Goal: Transaction & Acquisition: Purchase product/service

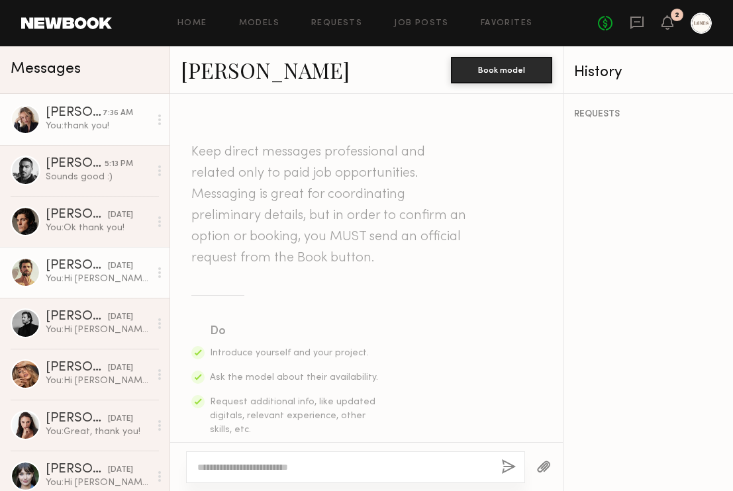
scroll to position [2206, 0]
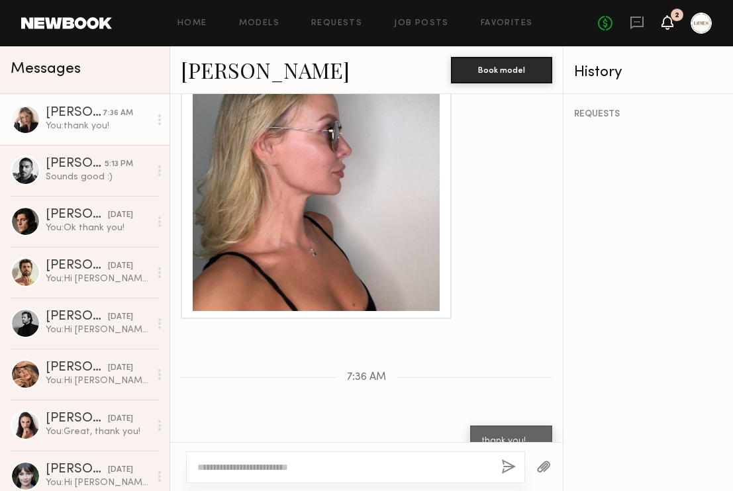
click at [662, 23] on icon at bounding box center [668, 22] width 12 height 15
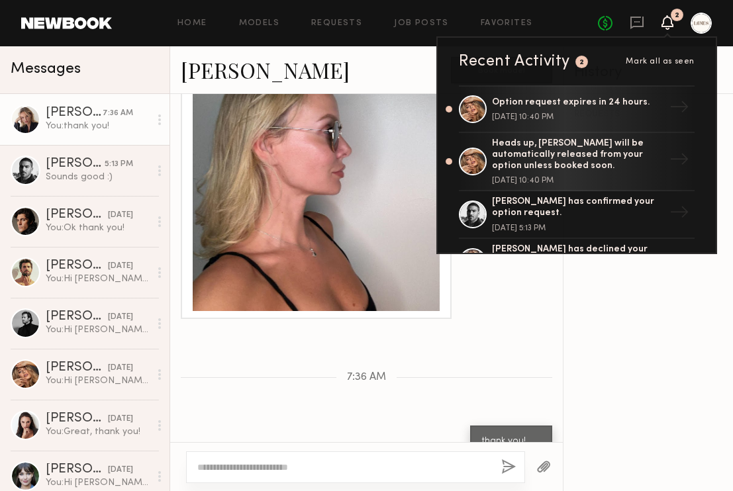
click at [664, 21] on icon at bounding box center [667, 21] width 11 height 9
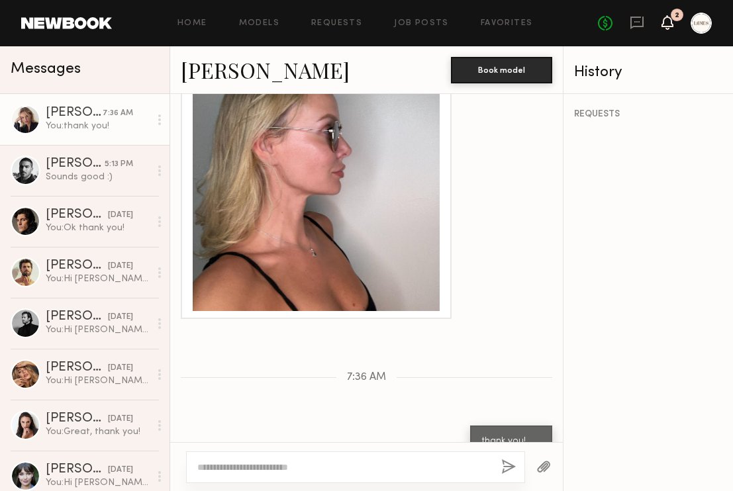
click at [664, 21] on icon at bounding box center [667, 21] width 11 height 9
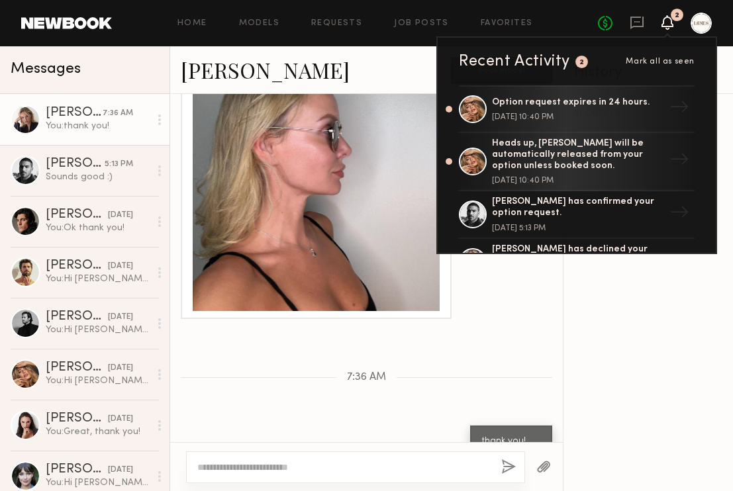
click at [664, 21] on icon at bounding box center [667, 21] width 11 height 9
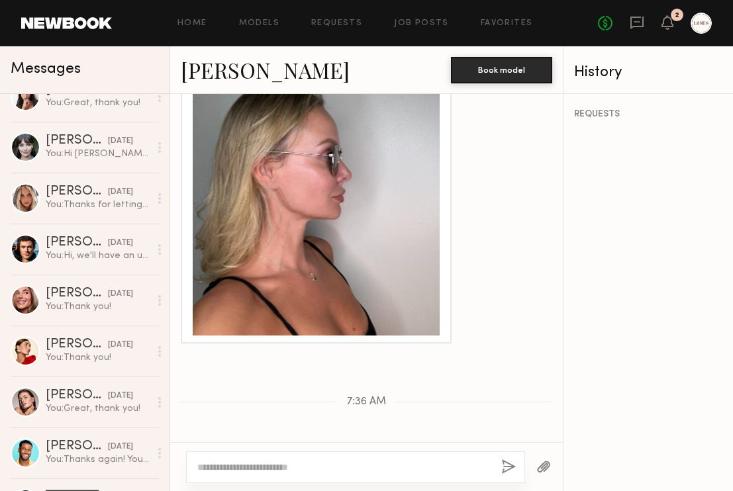
scroll to position [2177, 0]
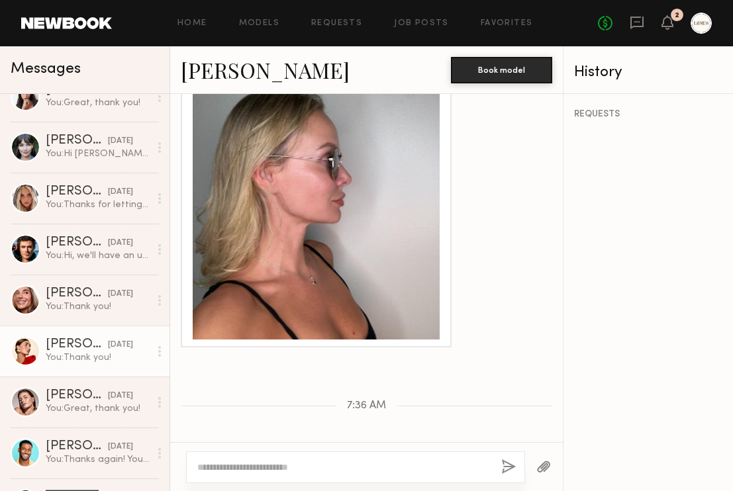
click at [65, 354] on div "You: Thank you!" at bounding box center [98, 358] width 104 height 13
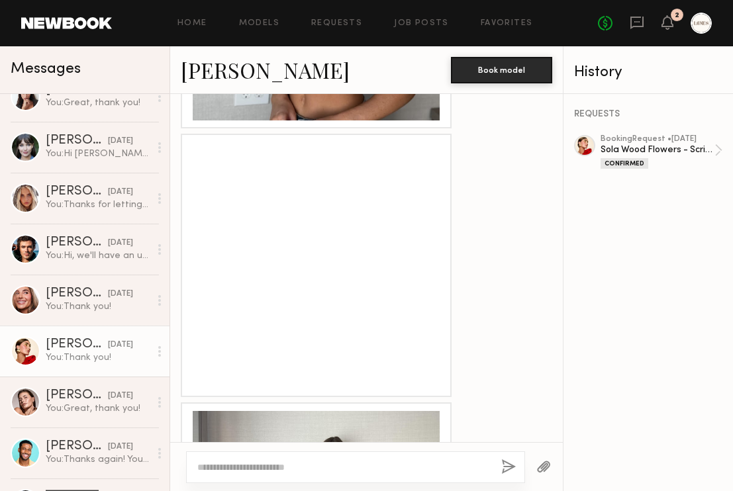
scroll to position [1657, 0]
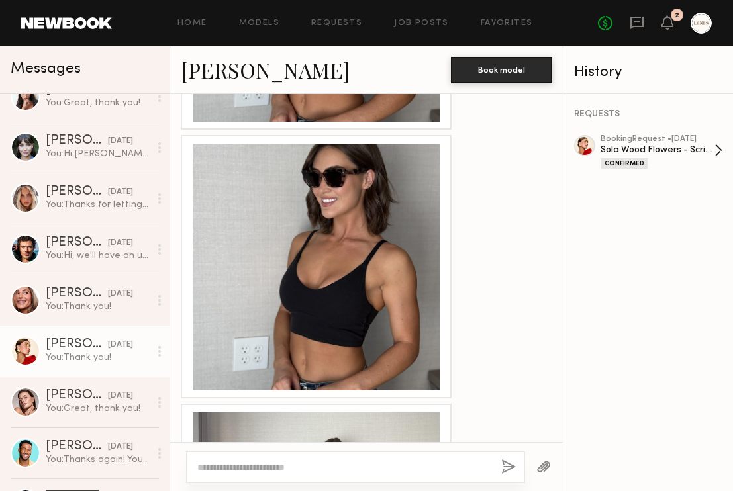
click at [699, 146] on div "Sola Wood Flowers - Scripted Video" at bounding box center [658, 150] width 114 height 13
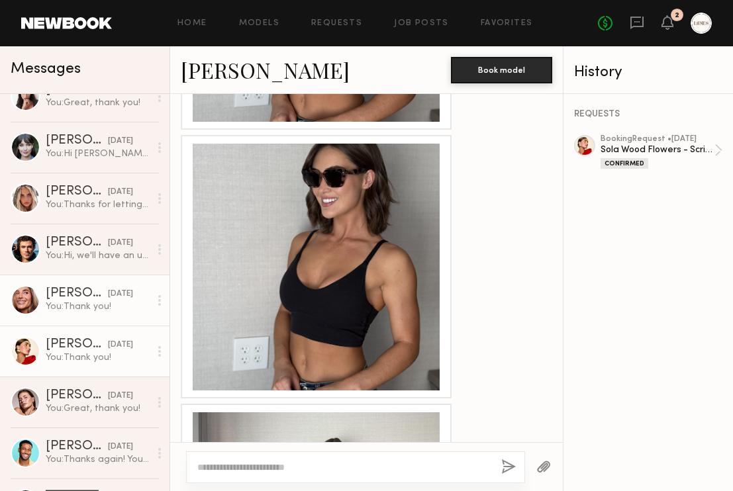
click at [71, 297] on div "Serena M." at bounding box center [77, 293] width 62 height 13
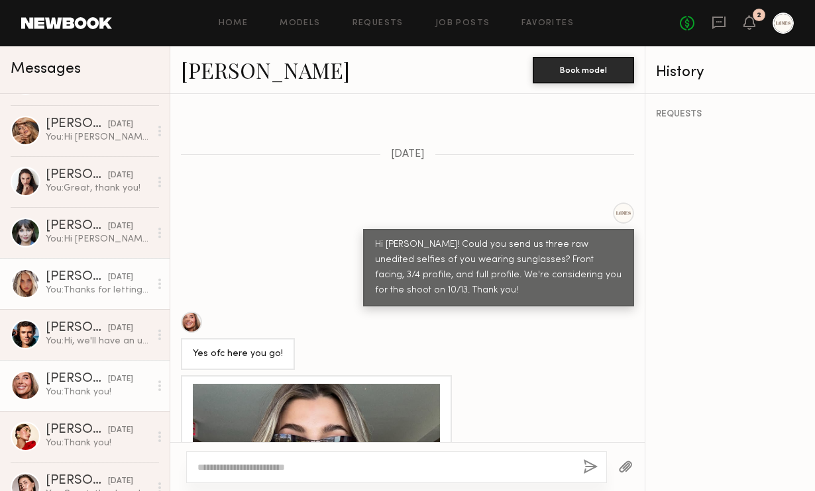
scroll to position [221, 0]
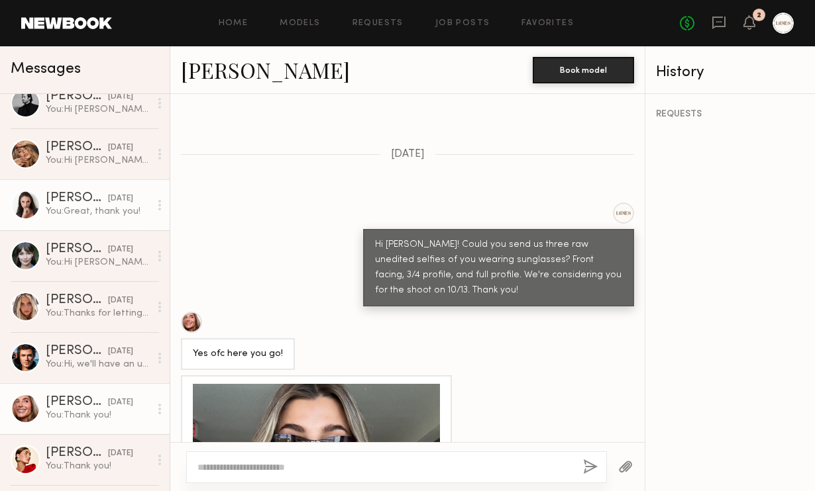
click at [56, 201] on div "Anastasiia S." at bounding box center [77, 198] width 62 height 13
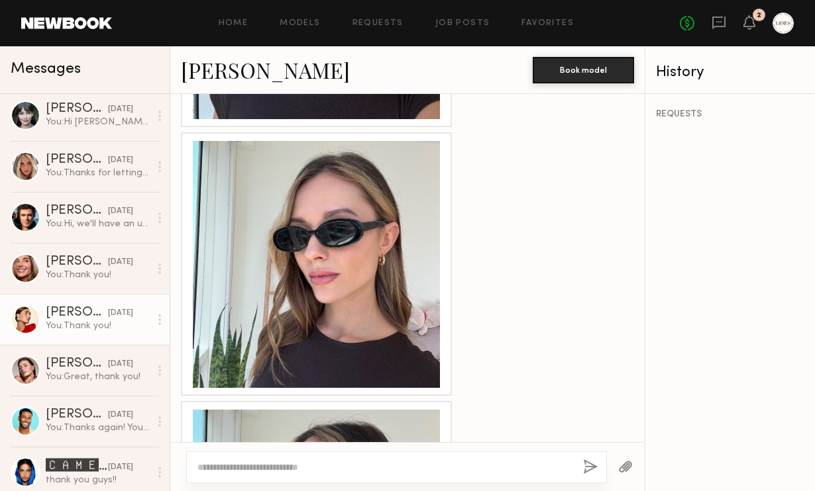
scroll to position [362, 0]
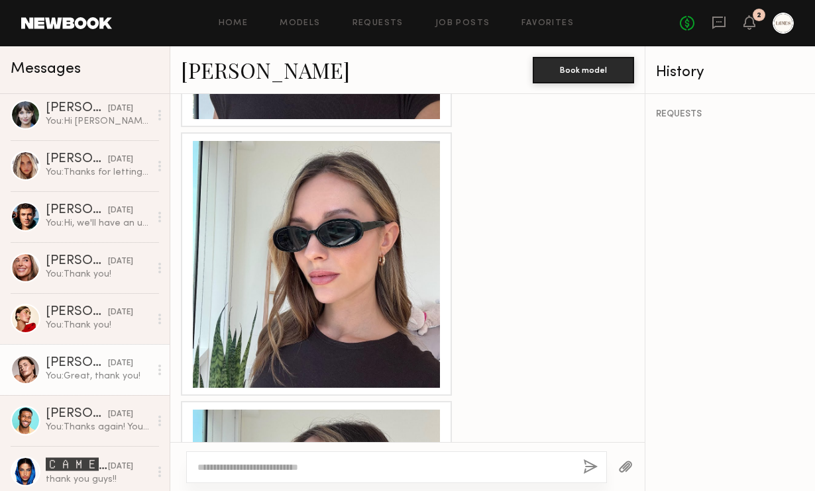
click at [70, 371] on div "You: Great, thank you!" at bounding box center [98, 376] width 104 height 13
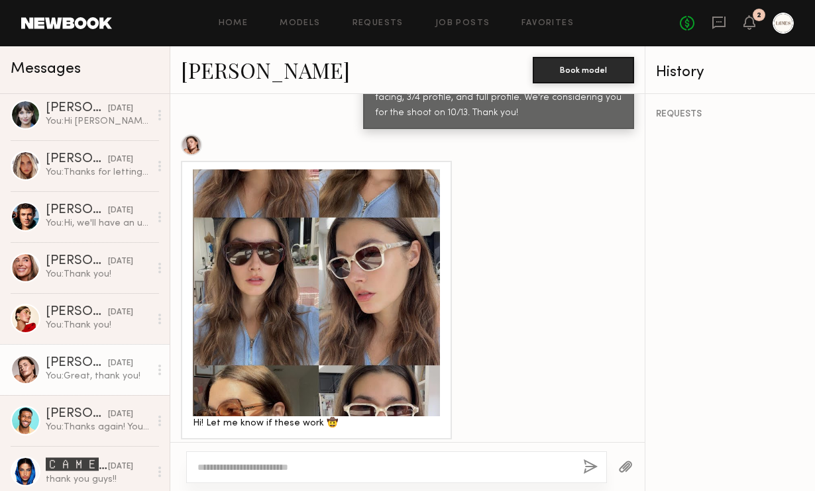
scroll to position [718, 0]
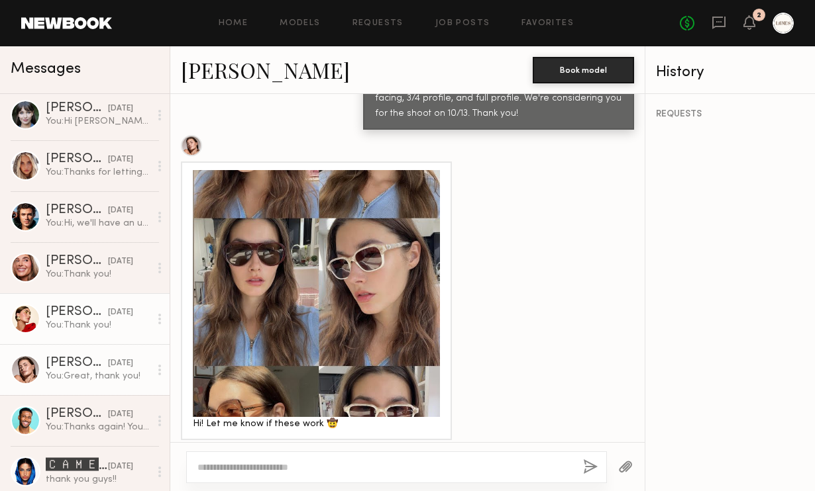
click at [81, 316] on div "Louise M." at bounding box center [77, 312] width 62 height 13
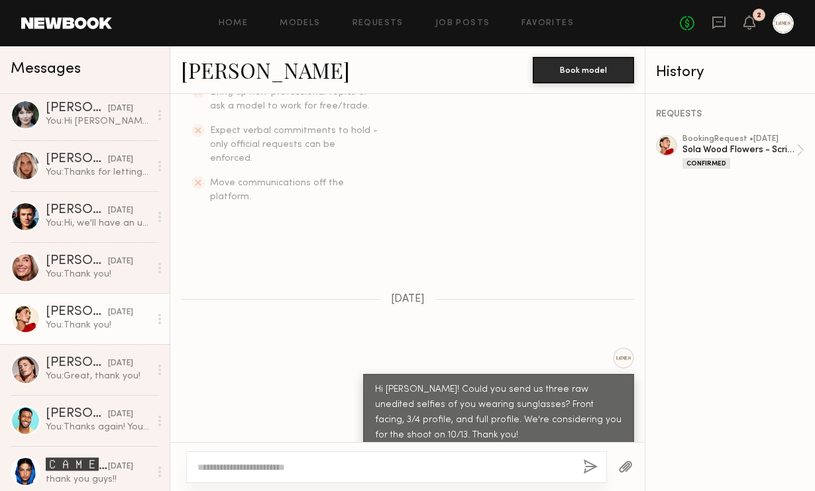
scroll to position [198, 0]
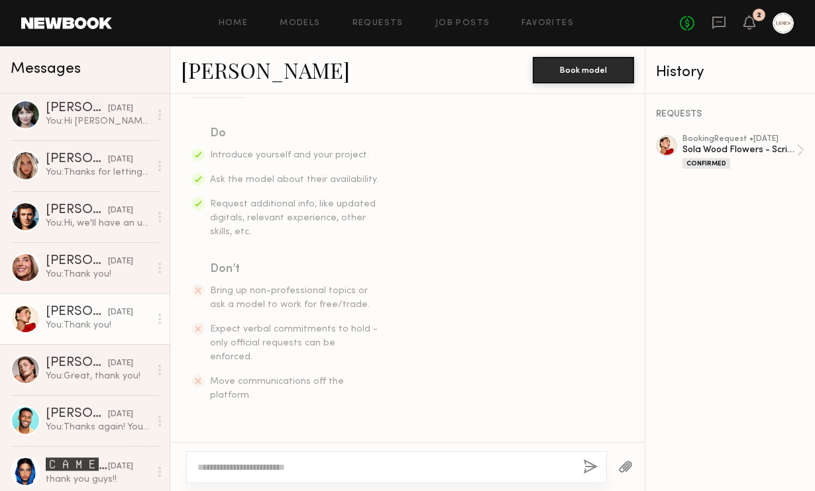
click at [238, 73] on link "Louise M." at bounding box center [265, 70] width 169 height 28
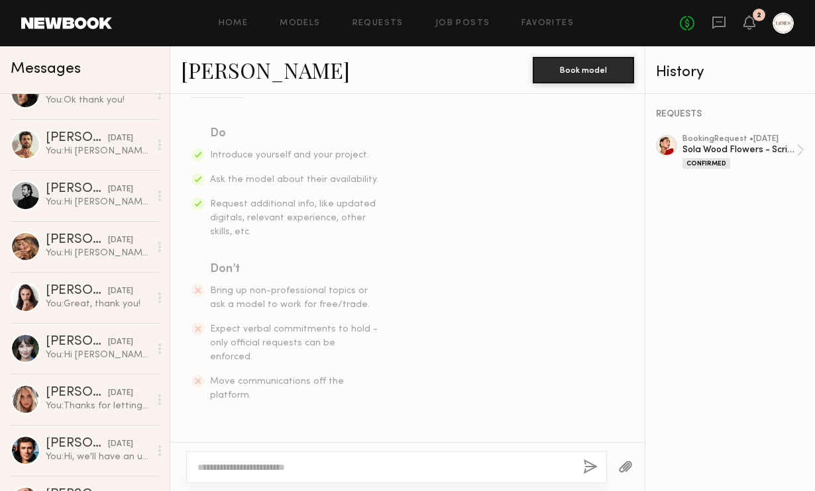
scroll to position [104, 0]
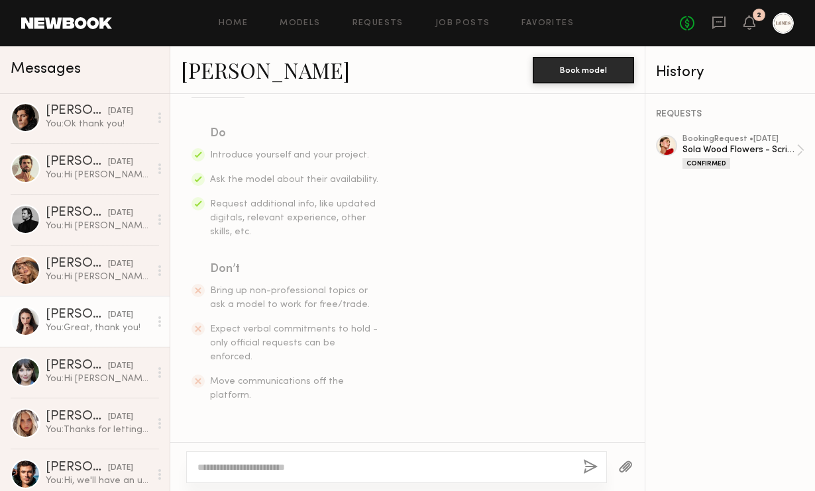
click at [22, 332] on div at bounding box center [26, 322] width 30 height 30
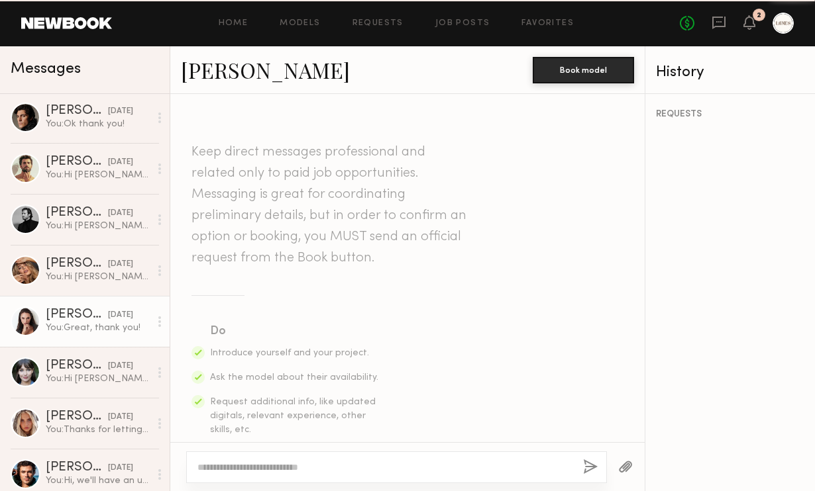
scroll to position [2157, 0]
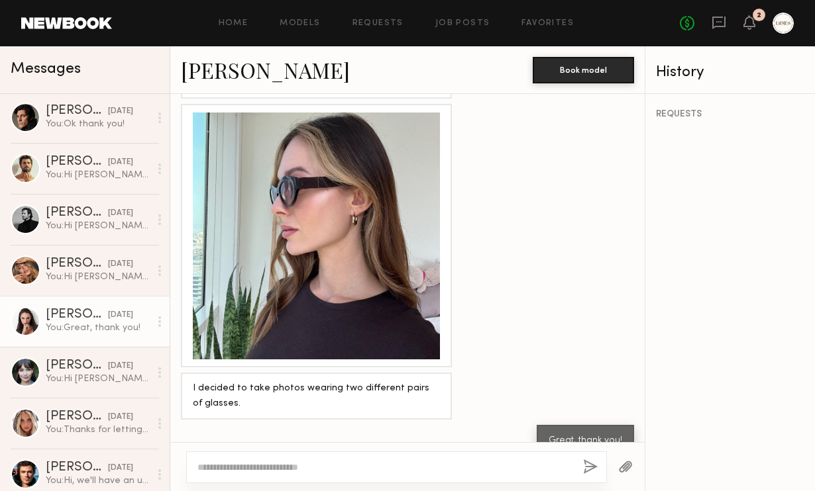
click at [266, 70] on link "Anastasiia S." at bounding box center [265, 70] width 169 height 28
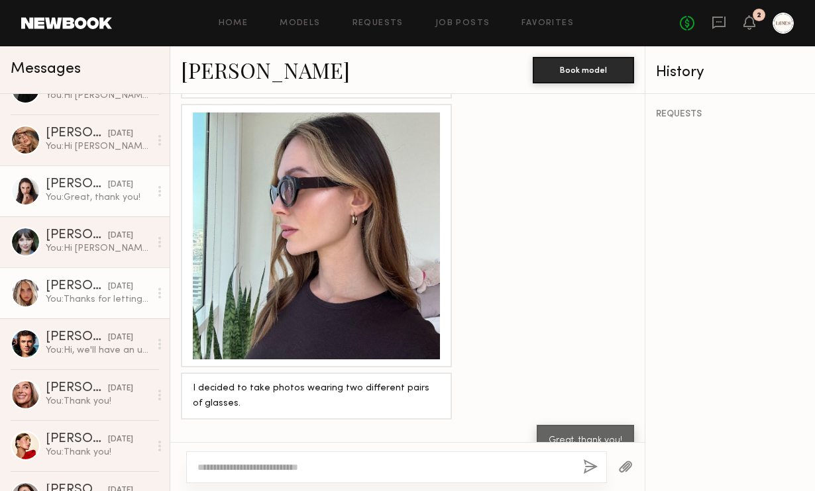
scroll to position [237, 0]
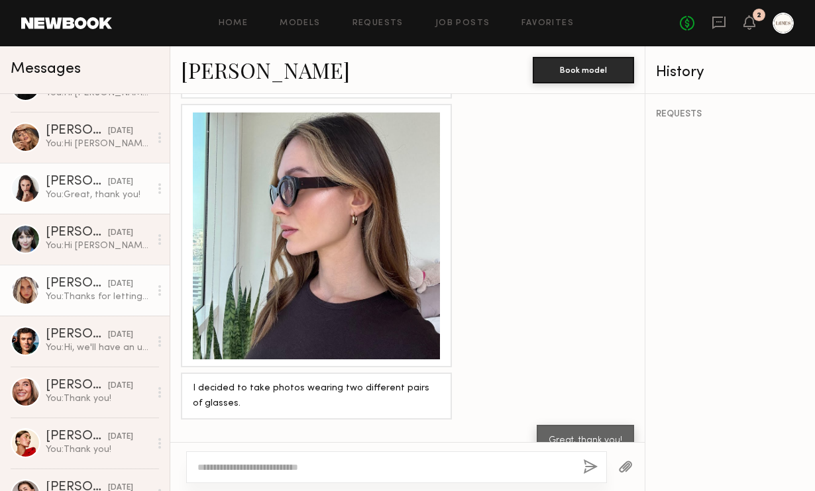
click at [85, 439] on div "Louise M." at bounding box center [77, 436] width 62 height 13
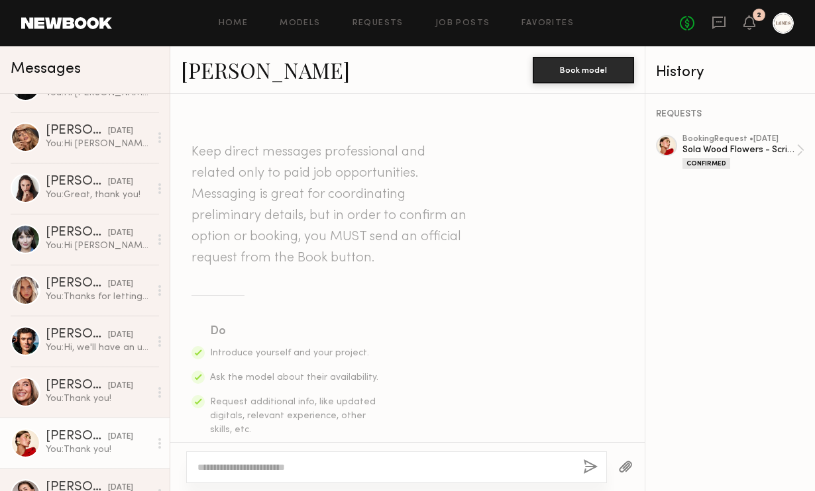
click at [234, 68] on link "Louise M." at bounding box center [265, 70] width 169 height 28
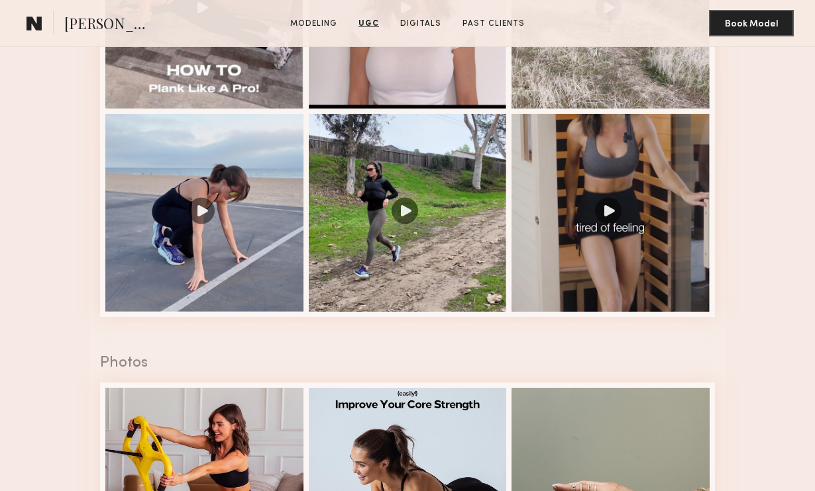
scroll to position [1403, 0]
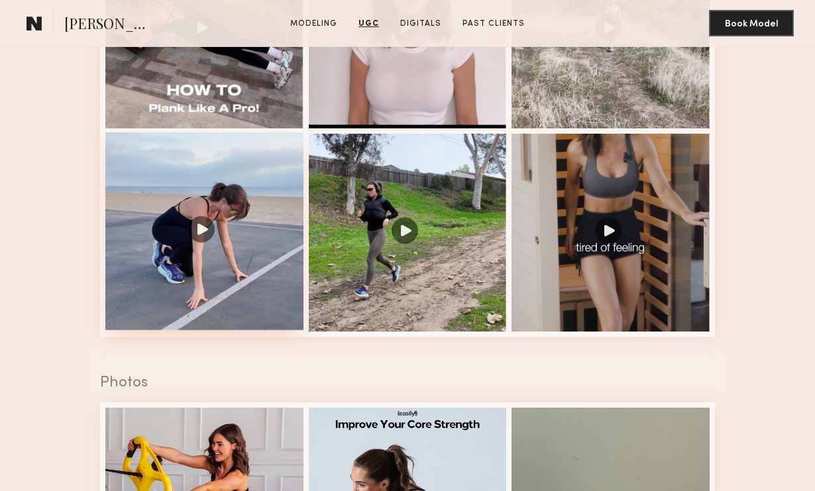
click at [247, 260] on div at bounding box center [204, 231] width 198 height 198
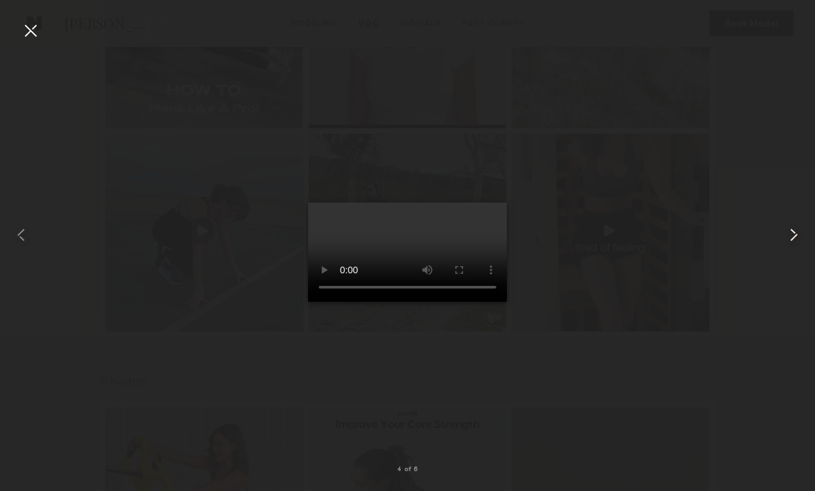
click at [799, 236] on common-icon at bounding box center [793, 234] width 21 height 21
click at [26, 30] on div at bounding box center [30, 30] width 21 height 21
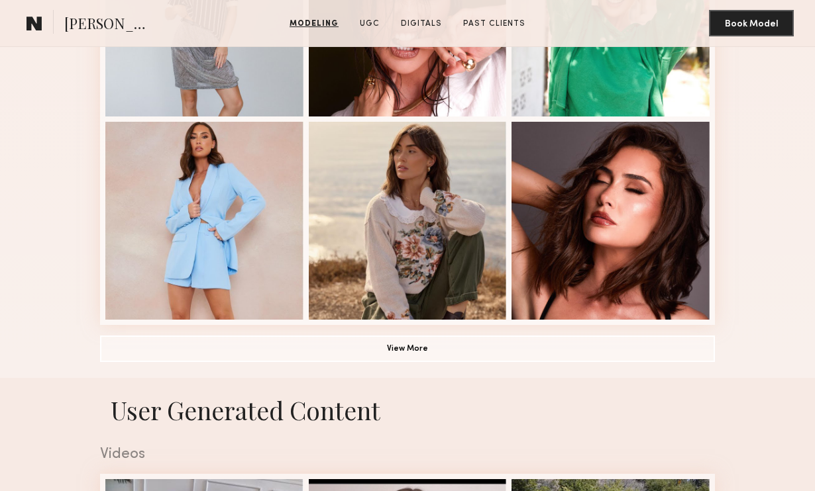
scroll to position [851, 0]
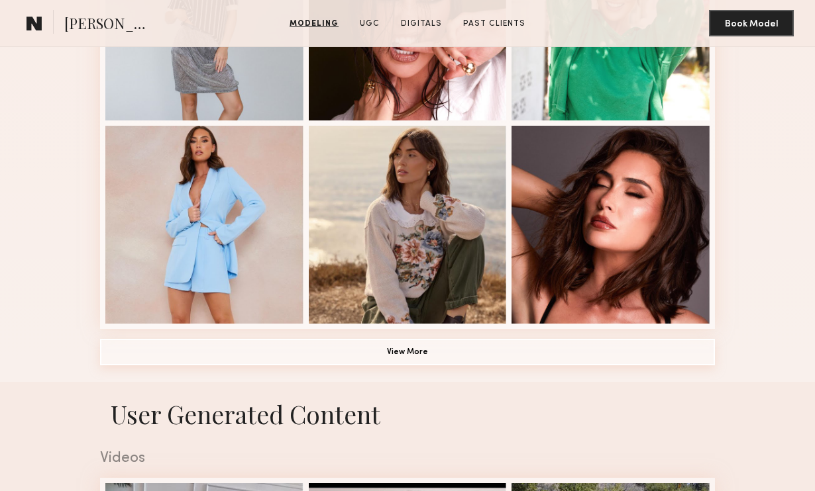
click at [528, 352] on button "View More" at bounding box center [407, 352] width 615 height 26
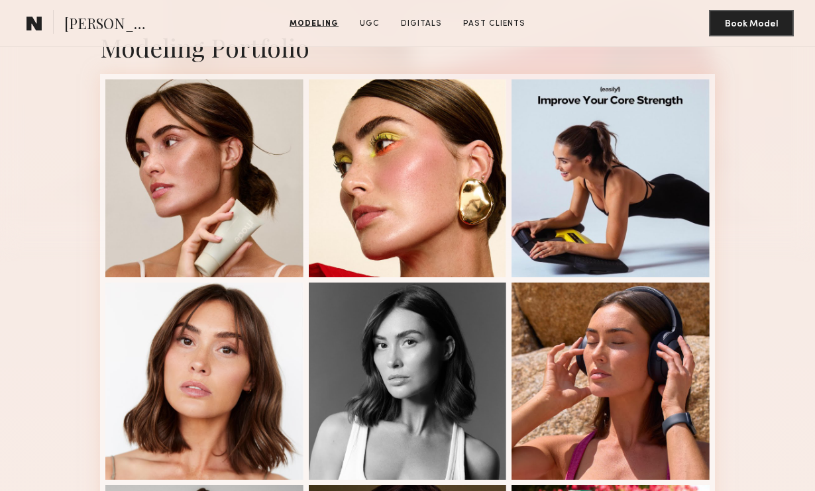
scroll to position [284, 0]
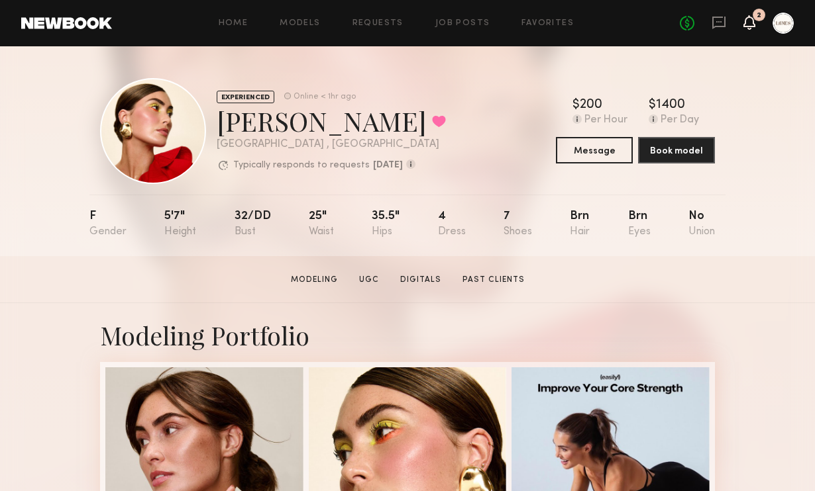
click at [752, 28] on icon at bounding box center [749, 22] width 12 height 15
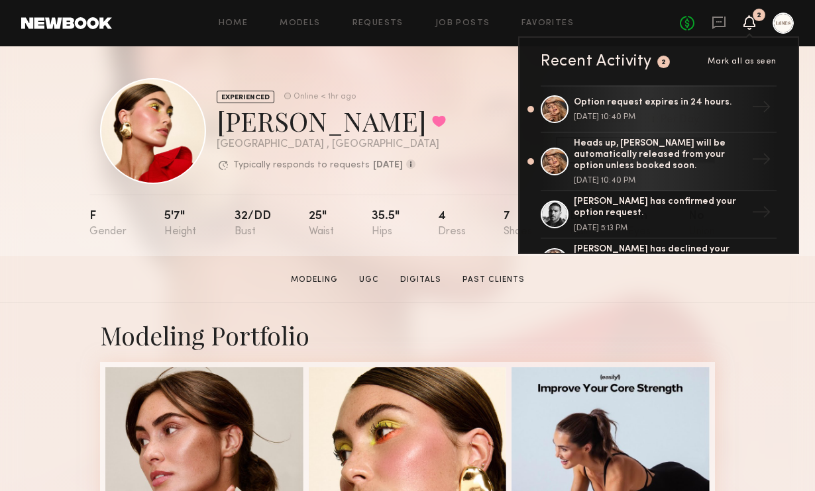
click at [752, 28] on icon at bounding box center [749, 22] width 12 height 15
